Goal: Transaction & Acquisition: Subscribe to service/newsletter

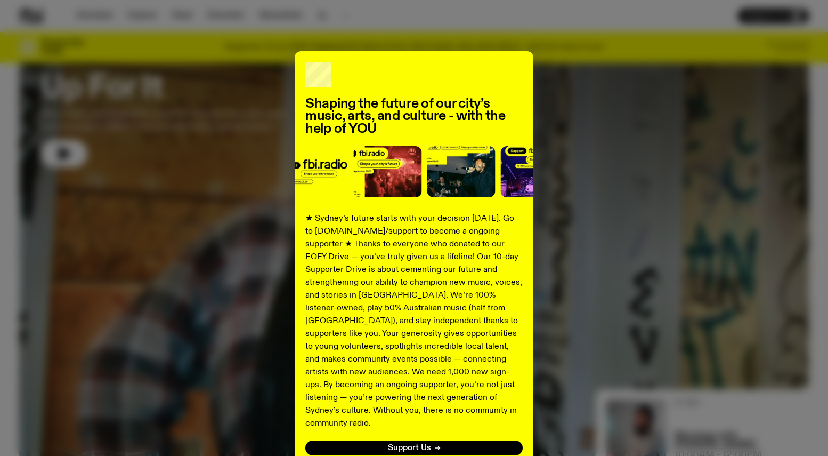
scroll to position [72, 0]
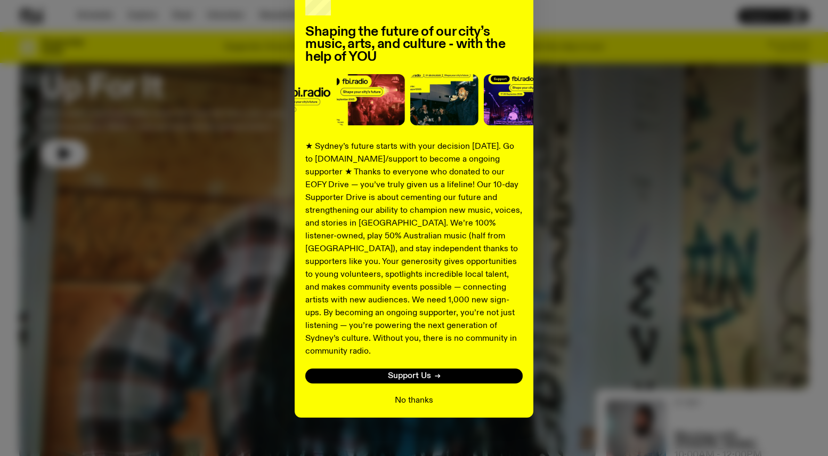
click at [411, 394] on button "No thanks" at bounding box center [414, 400] width 38 height 13
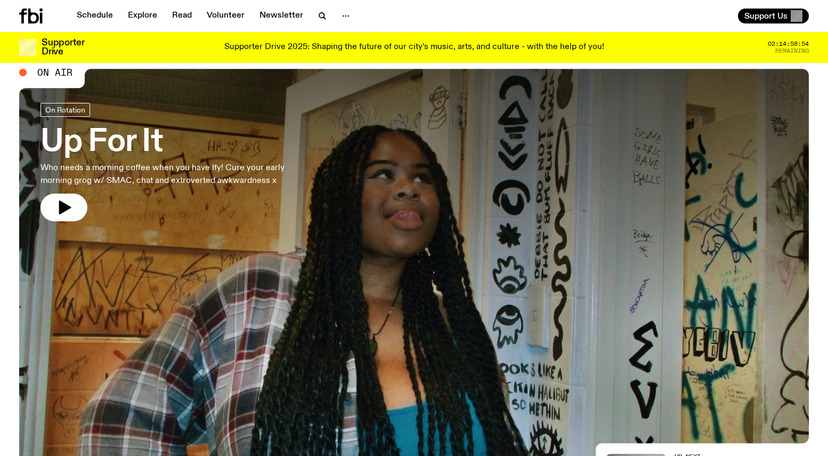
scroll to position [0, 0]
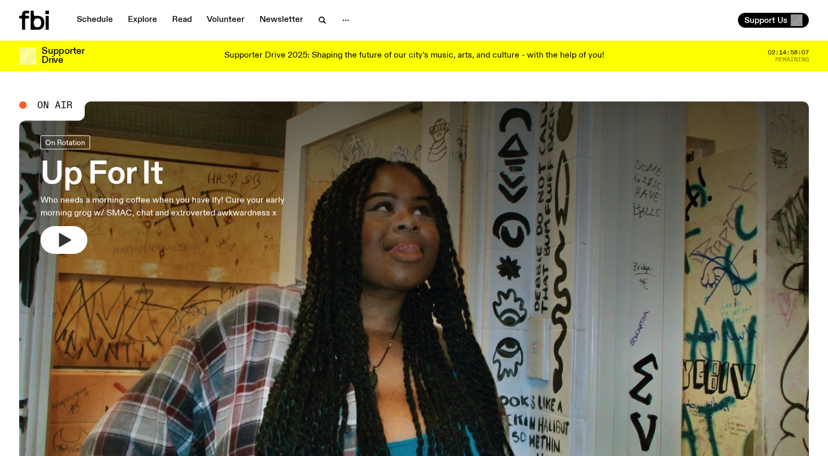
click at [67, 227] on button "button" at bounding box center [63, 240] width 47 height 28
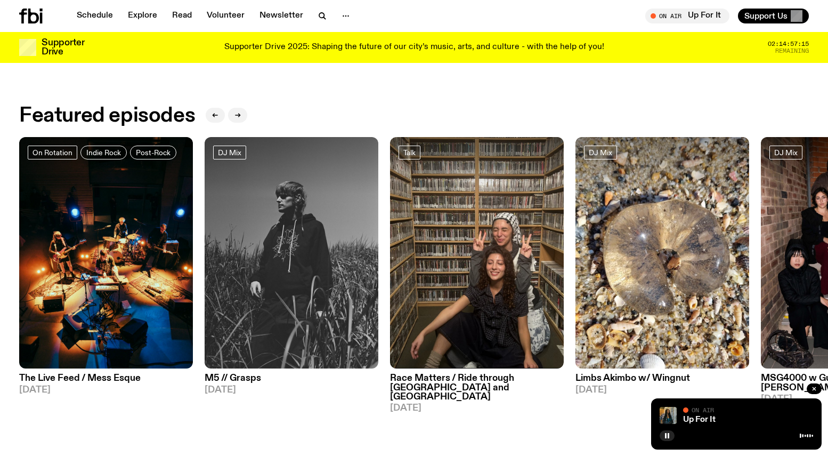
scroll to position [456, 0]
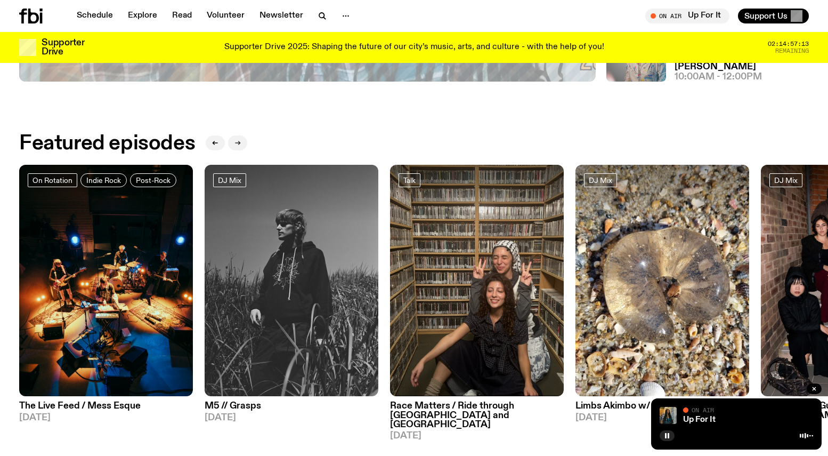
click at [237, 140] on icon "button" at bounding box center [237, 143] width 6 height 6
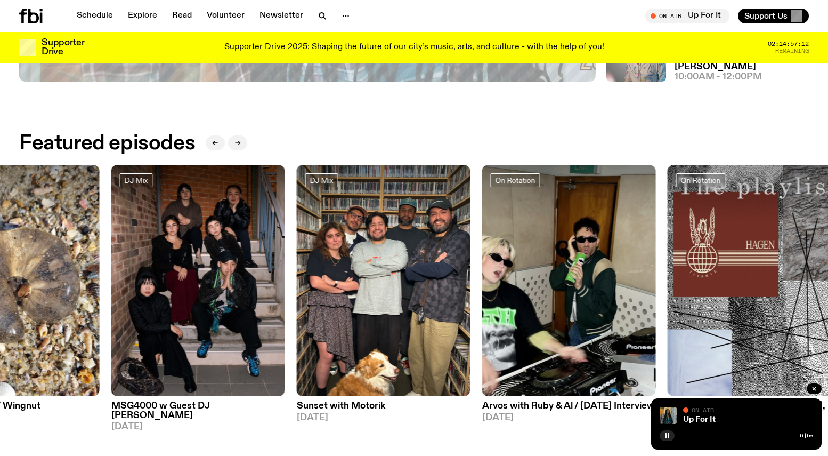
click at [237, 140] on icon "button" at bounding box center [237, 143] width 6 height 6
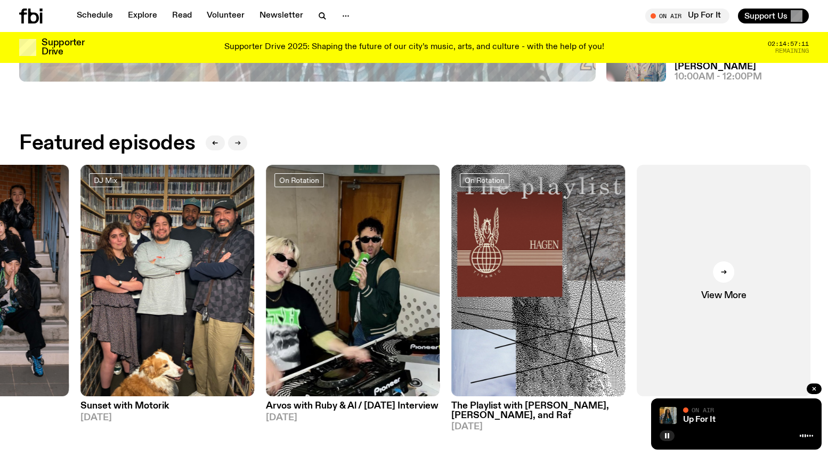
click at [237, 140] on icon "button" at bounding box center [237, 143] width 6 height 6
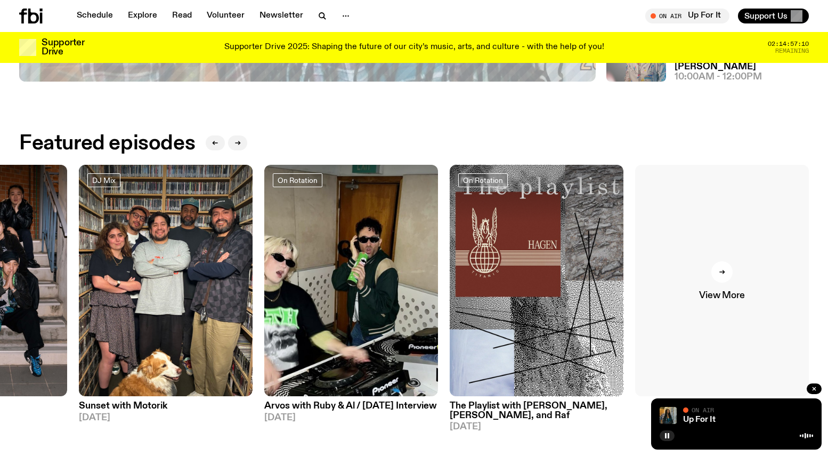
click at [729, 250] on link "View More" at bounding box center [722, 281] width 174 height 232
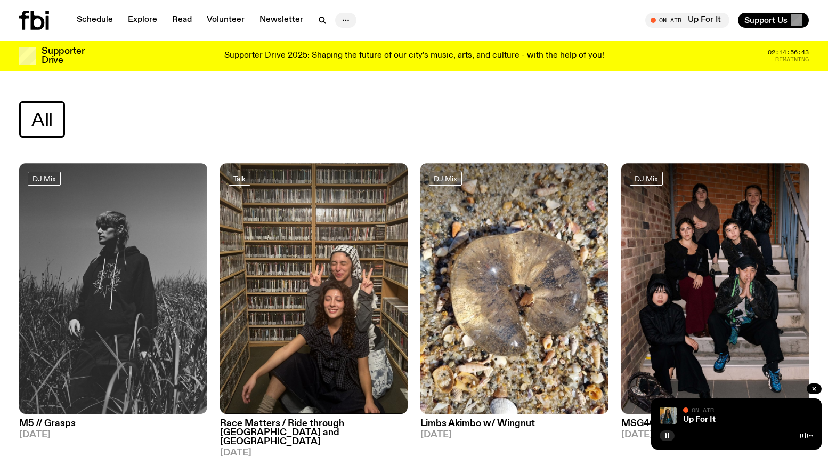
click at [339, 20] on icon "button" at bounding box center [345, 20] width 13 height 13
click at [320, 19] on icon "button" at bounding box center [322, 20] width 13 height 13
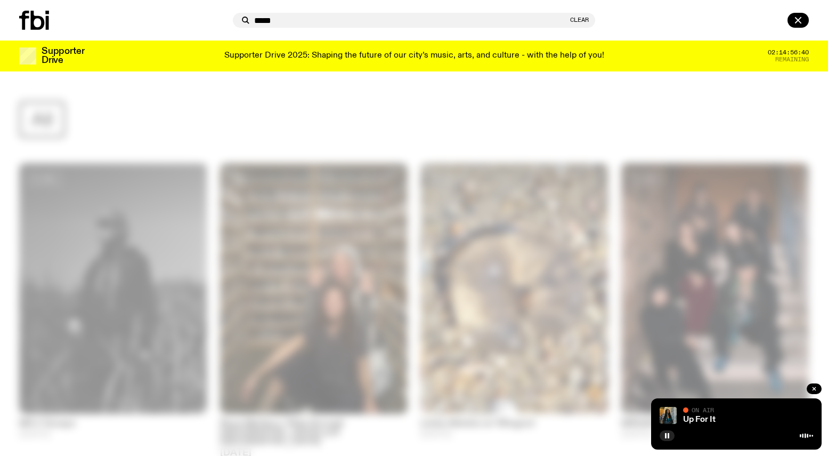
type input "*****"
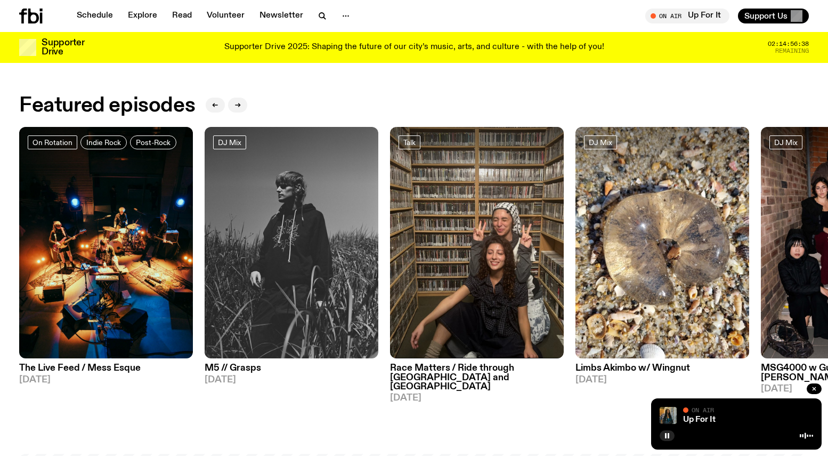
scroll to position [538, 0]
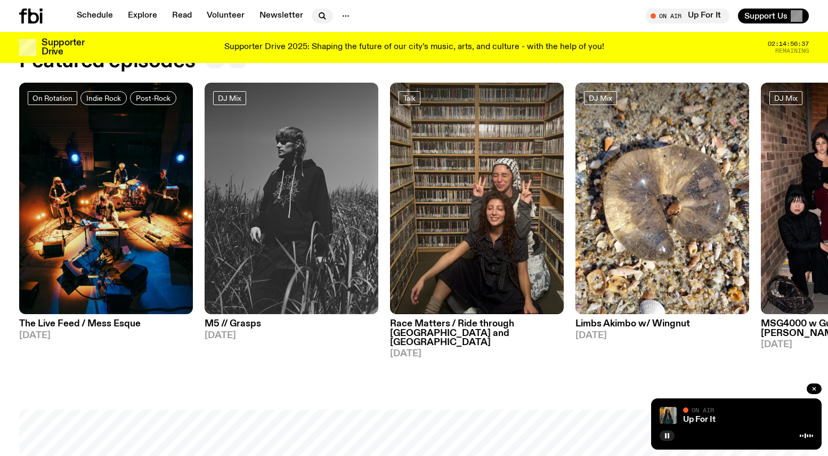
click at [312, 12] on button "button" at bounding box center [322, 16] width 21 height 15
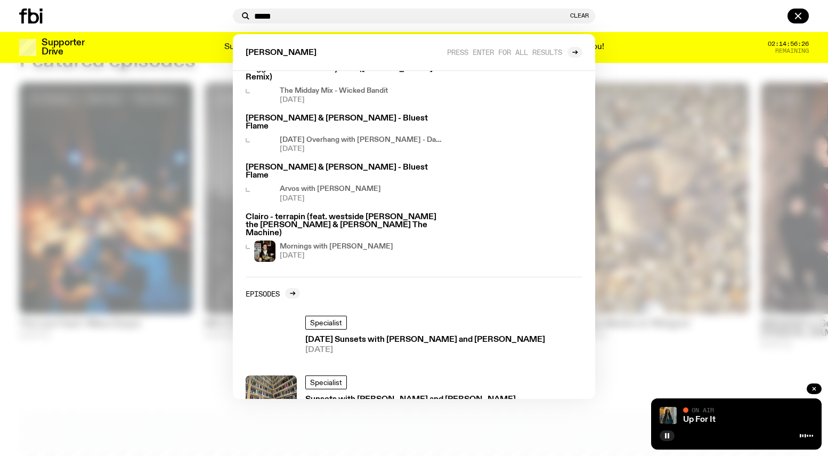
scroll to position [112, 0]
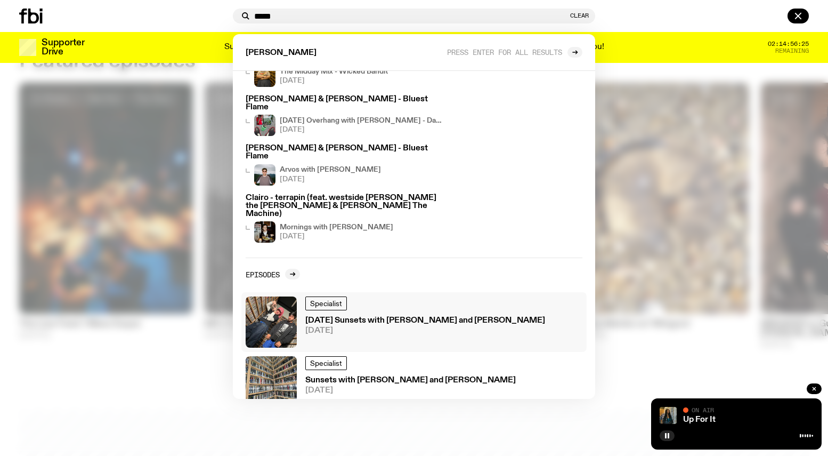
type input "*****"
click at [410, 316] on h3 "[DATE] Sunsets with [PERSON_NAME] and [PERSON_NAME]" at bounding box center [425, 320] width 240 height 8
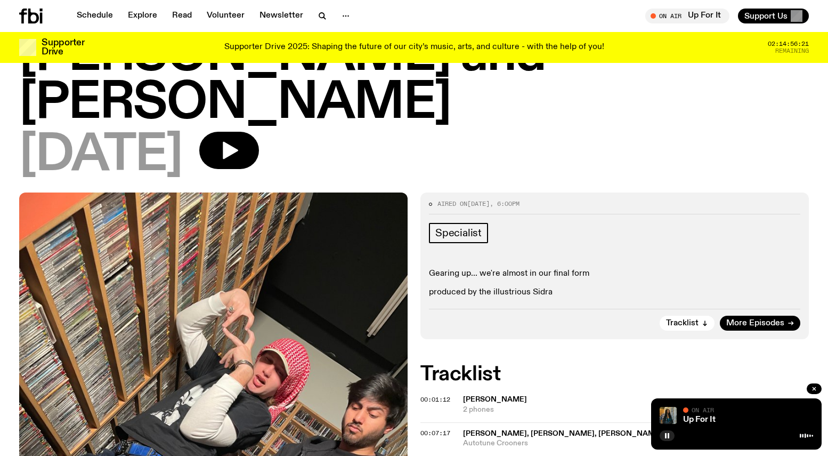
scroll to position [117, 0]
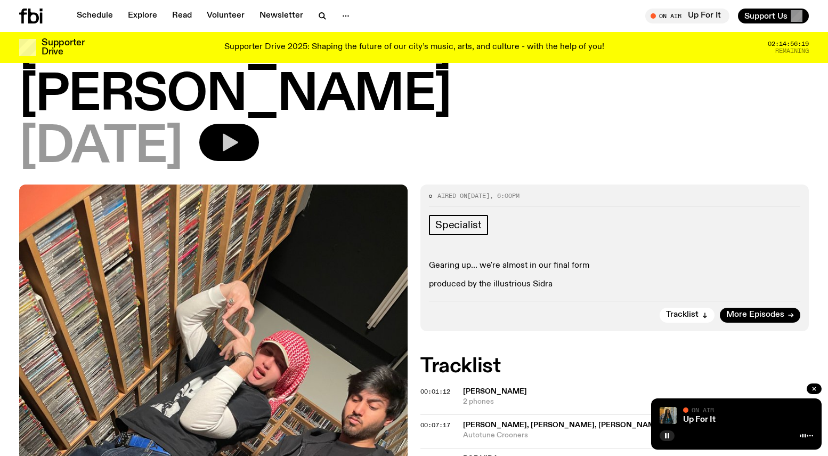
click at [238, 134] on icon "button" at bounding box center [230, 143] width 15 height 18
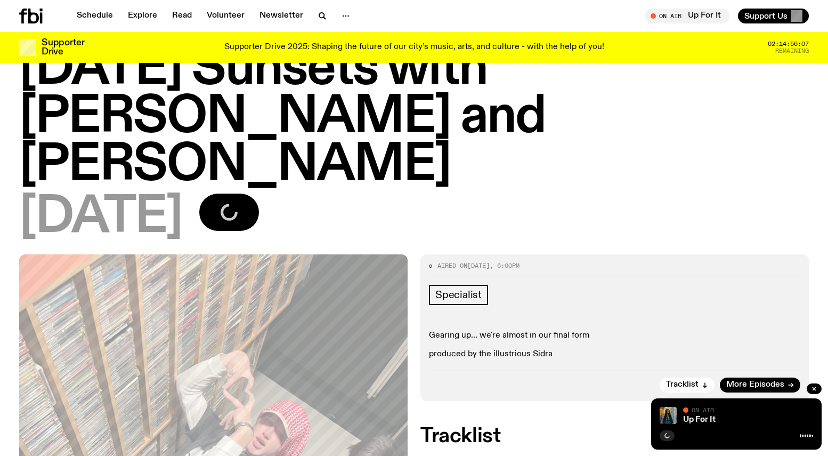
scroll to position [58, 0]
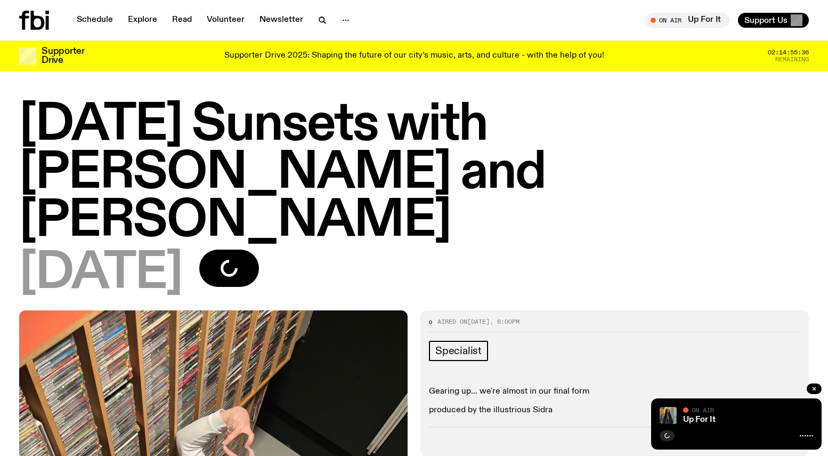
click at [37, 23] on icon at bounding box center [34, 20] width 30 height 19
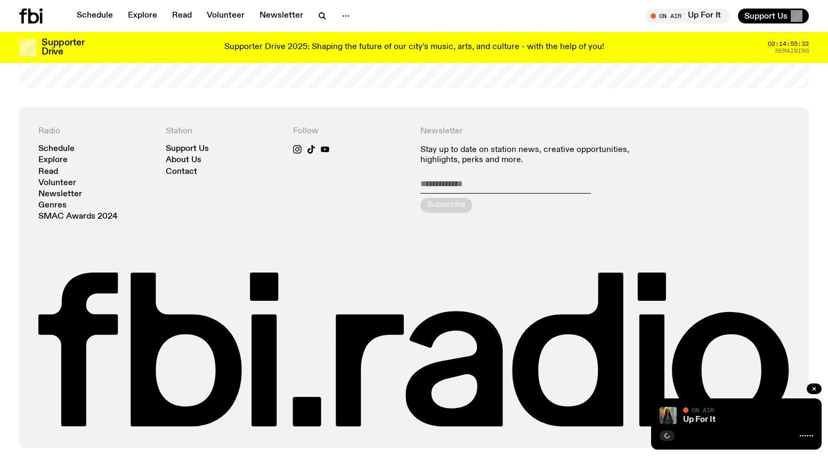
scroll to position [2351, 0]
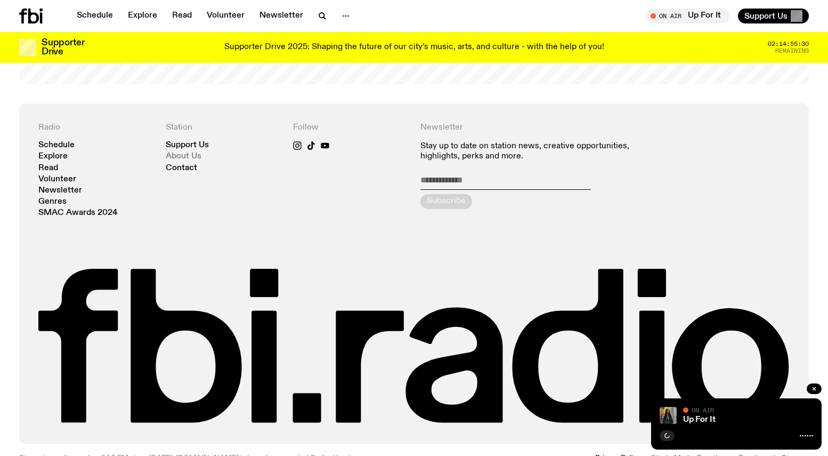
click at [177, 152] on link "About Us" at bounding box center [184, 156] width 36 height 8
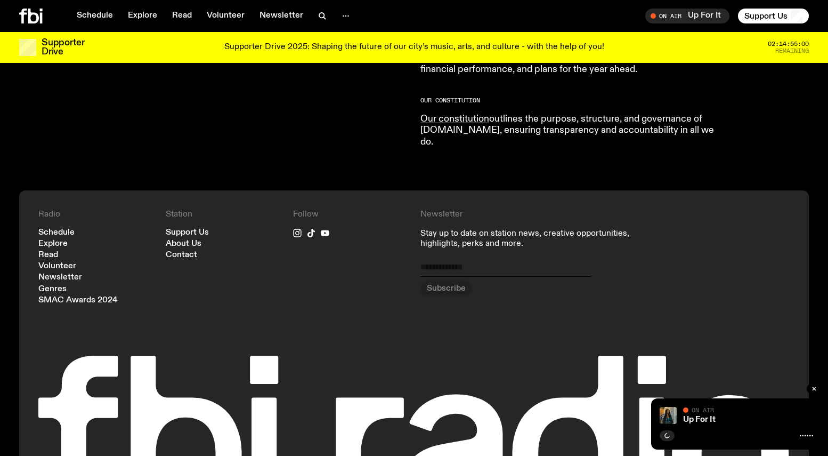
scroll to position [1202, 0]
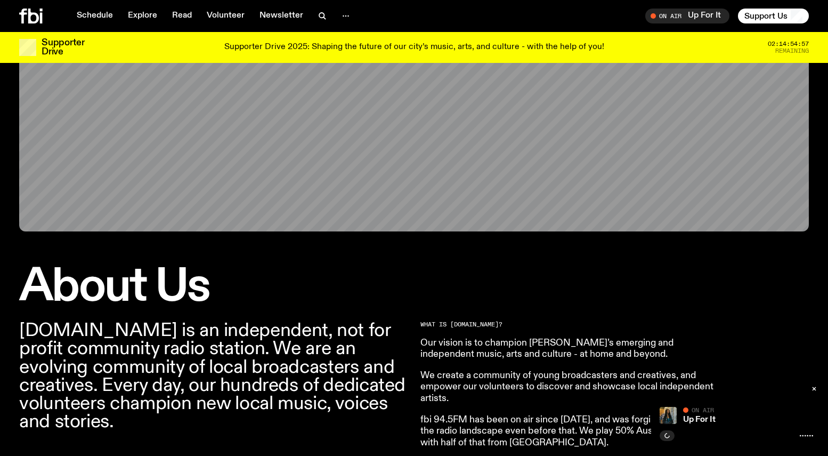
click at [692, 42] on div "Supporter Drive 2025: Shaping the future of our city’s music, arts, and culture…" at bounding box center [414, 47] width 636 height 18
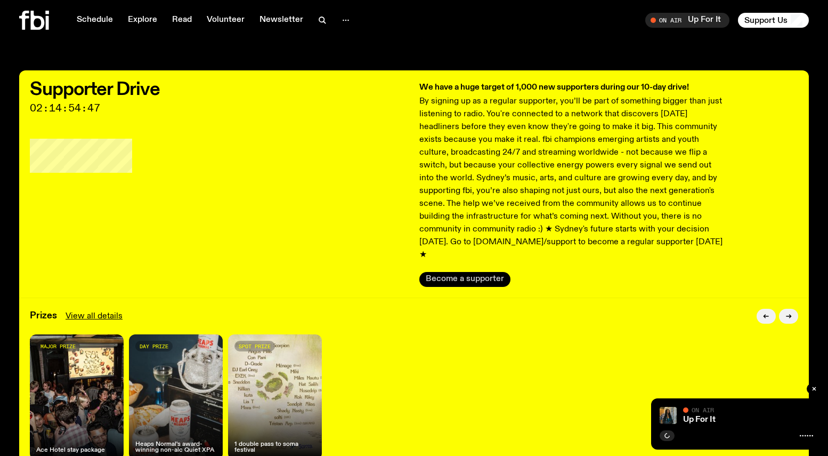
click at [490, 272] on button "Become a supporter" at bounding box center [464, 279] width 91 height 15
